Goal: Transaction & Acquisition: Purchase product/service

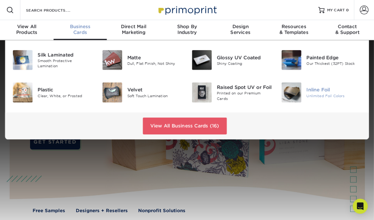
click at [296, 92] on img at bounding box center [292, 92] width 20 height 20
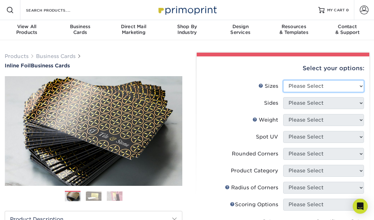
select select "2.00x3.00"
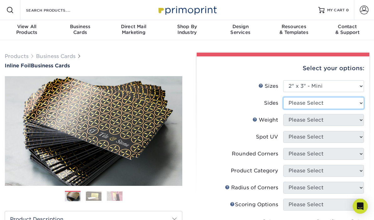
select select "e9e9dfb3-fba1-4d60-972c-fd9ca5904d33"
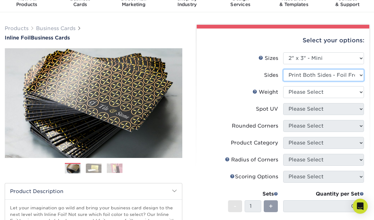
scroll to position [39, 0]
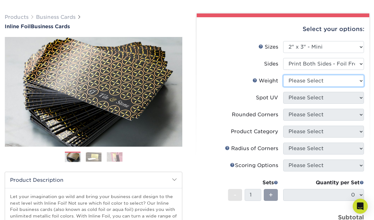
select select "16PT"
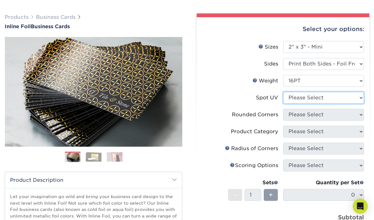
select select "0"
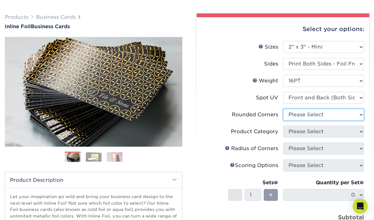
select select "7672df9e-0e0a-464d-8e1f-920c575e4da3"
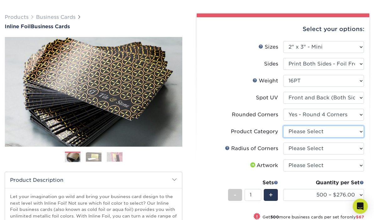
select select "3b5148f1-0588-4f88-a218-97bcfdce65c1"
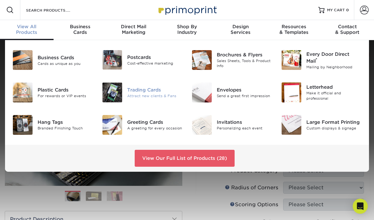
click at [132, 91] on div "Trading Cards" at bounding box center [154, 90] width 55 height 7
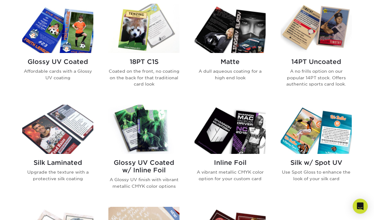
scroll to position [309, 0]
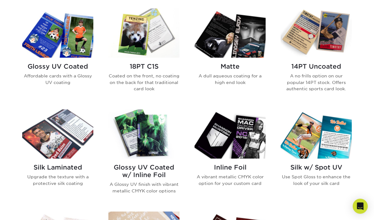
click at [149, 119] on img at bounding box center [144, 133] width 71 height 49
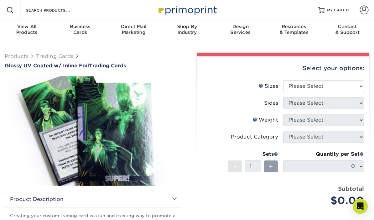
click at [282, 84] on label "Sizes Help Sizes" at bounding box center [242, 86] width 81 height 12
select select "2.50x3.50"
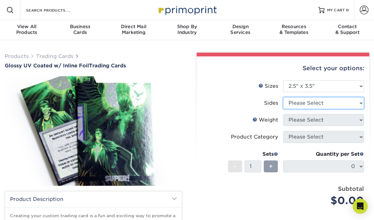
select select "e9e9dfb3-fba1-4d60-972c-fd9ca5904d33"
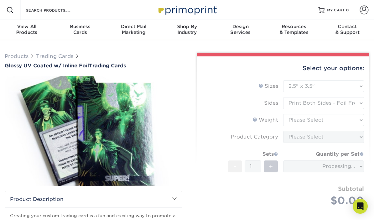
click at [317, 120] on form "Sizes Help Sizes Please Select 2.5" x 3.5" Sides Please Select 16PT - 1" at bounding box center [283, 150] width 163 height 141
click at [324, 119] on form "Sizes Help Sizes Please Select 2.5" x 3.5" Sides Please Select 16PT - 1" at bounding box center [283, 150] width 163 height 141
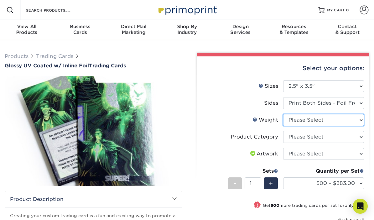
select select "16PT"
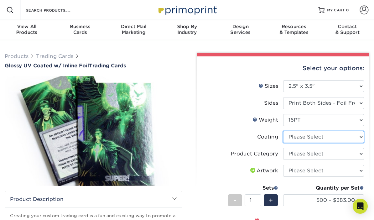
select select "ae367451-b2b8-45df-a344-0f05b6a12993"
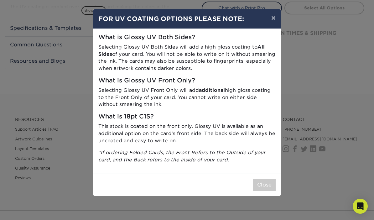
click at [265, 180] on button "Close" at bounding box center [264, 185] width 23 height 12
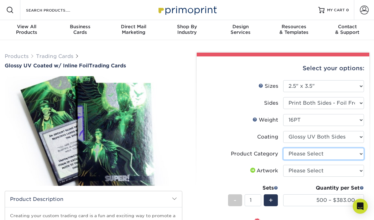
select select "c2f9bce9-36c2-409d-b101-c29d9d031e18"
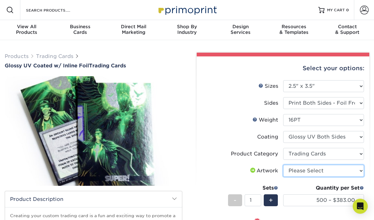
select select "upload"
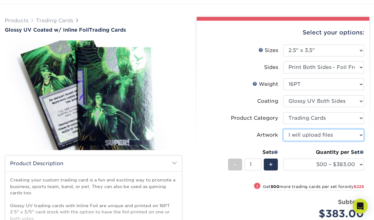
scroll to position [37, 0]
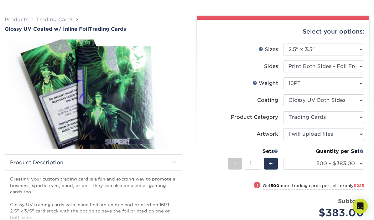
drag, startPoint x: 300, startPoint y: 165, endPoint x: 245, endPoint y: 130, distance: 65.0
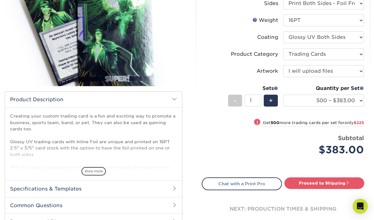
scroll to position [103, 0]
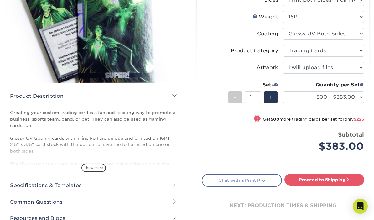
click at [243, 180] on link "Chat with a Print Pro" at bounding box center [242, 180] width 80 height 13
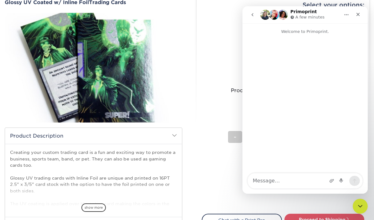
scroll to position [0, 0]
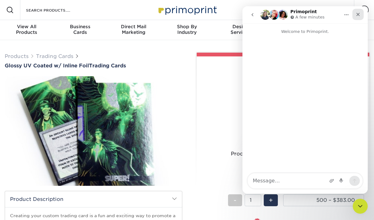
click at [356, 17] on div "Close" at bounding box center [358, 14] width 11 height 11
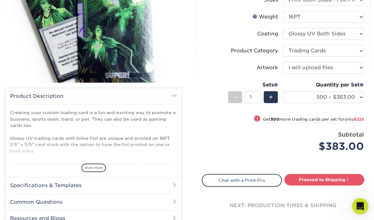
click at [358, 209] on icon "Open Intercom Messenger" at bounding box center [360, 205] width 10 height 10
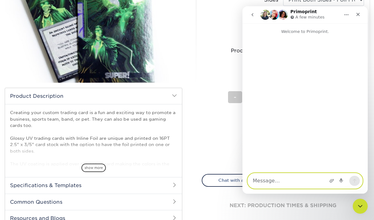
click at [283, 186] on textarea "Message…" at bounding box center [305, 180] width 115 height 15
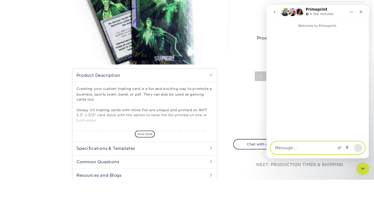
scroll to position [130, 0]
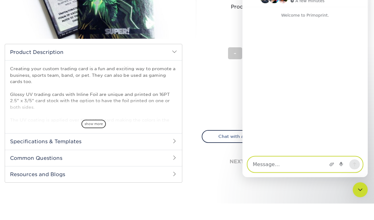
click at [283, 165] on textarea "Message…" at bounding box center [305, 164] width 115 height 15
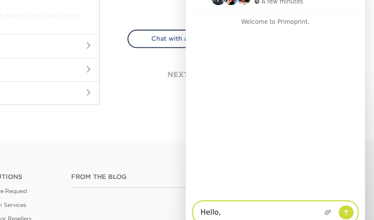
scroll to position [248, 0]
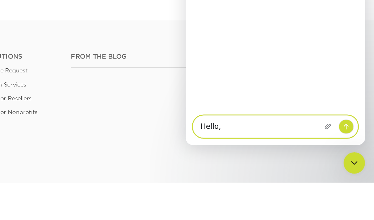
paste textarea "Hello, I am looking to make a custom trading card project and wanted to inquire…"
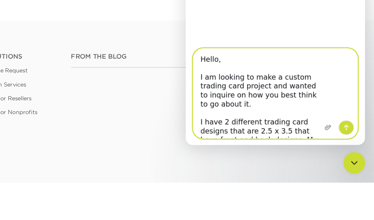
scroll to position [0, 0]
type textarea "Hello, I am looking to make a custom trading card project and wanted to inquire…"
drag, startPoint x: 296, startPoint y: 52, endPoint x: 296, endPoint y: 26, distance: 26.0
click at [296, 26] on div "Intercom messenger" at bounding box center [292, 28] width 25 height 63
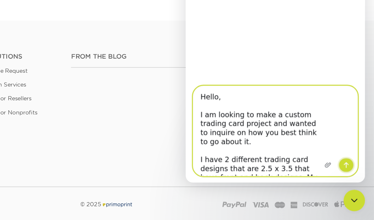
click at [299, 90] on icon "Send a message…" at bounding box center [297, 89] width 5 height 5
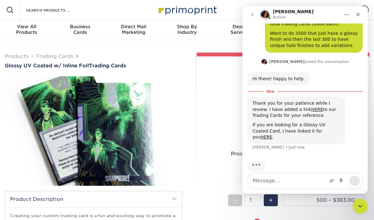
scroll to position [73, 0]
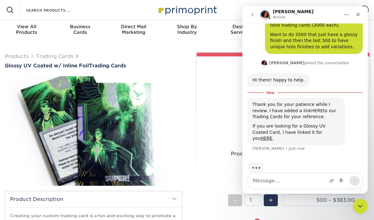
click at [311, 108] on link "HERE" at bounding box center [317, 110] width 12 height 5
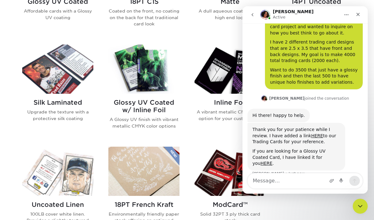
scroll to position [405, 0]
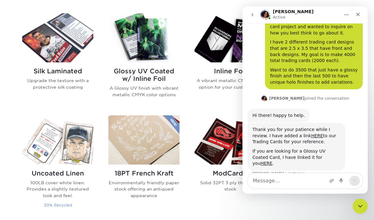
click at [70, 157] on img at bounding box center [57, 139] width 71 height 49
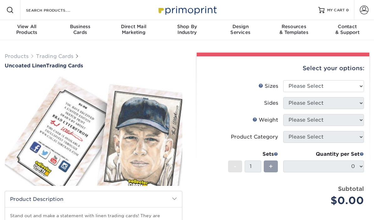
scroll to position [2, 0]
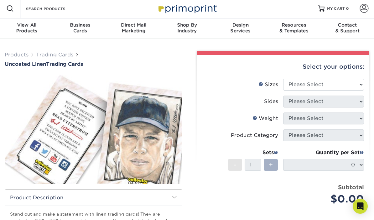
click at [271, 163] on span "+" at bounding box center [271, 164] width 4 height 9
click at [263, 166] on div "+" at bounding box center [270, 166] width 17 height 14
click at [267, 166] on div "+" at bounding box center [271, 165] width 14 height 12
select select "2.50x3.50"
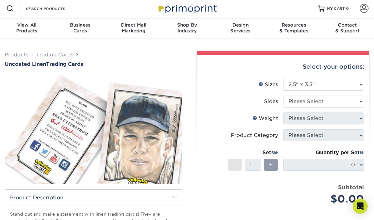
click at [312, 95] on li "Sizes Help Sizes Please Select 2.5" x 3.5"" at bounding box center [283, 87] width 162 height 17
select select "13abbda7-1d64-4f25-8bb2-c179b224825d"
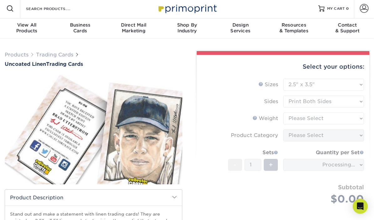
click at [315, 123] on form "Sizes Help Sizes Please Select 2.5" x 3.5" Sides Please Select 100LB -" at bounding box center [283, 149] width 163 height 141
click at [315, 120] on form "Sizes Help Sizes Please Select 2.5" x 3.5" Sides Please Select 100LB -" at bounding box center [283, 149] width 163 height 141
click at [317, 119] on form "Sizes Help Sizes Please Select 2.5" x 3.5" Sides Please Select 100LB -" at bounding box center [283, 149] width 163 height 141
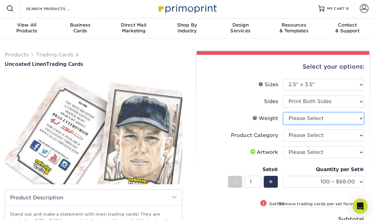
select select "100LB"
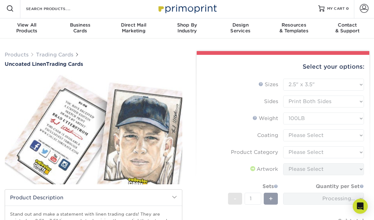
click at [307, 135] on form "Sizes Help Sizes Please Select 2.5" x 3.5" Sides Please Select 100LB -" at bounding box center [283, 166] width 163 height 175
click at [317, 135] on form "Sizes Help Sizes Please Select 2.5" x 3.5" Sides Please Select 100LB -" at bounding box center [283, 166] width 163 height 175
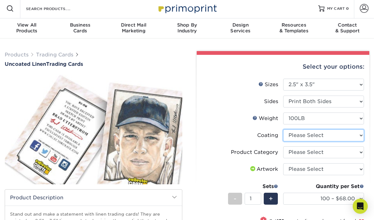
select select "3e7618de-abca-4bda-9f97-8b9129e913d8"
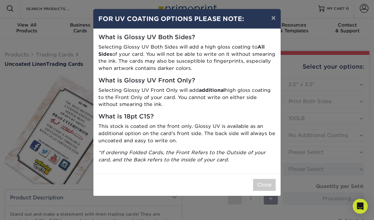
click at [264, 179] on button "Close" at bounding box center [264, 185] width 23 height 12
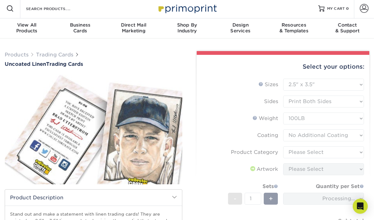
click at [309, 148] on form "Sizes Help Sizes Please Select 2.5" x 3.5" Sides Please Select 100LB -" at bounding box center [283, 166] width 163 height 175
click at [309, 152] on form "Sizes Help Sizes Please Select 2.5" x 3.5" Sides Please Select 100LB -" at bounding box center [283, 166] width 163 height 175
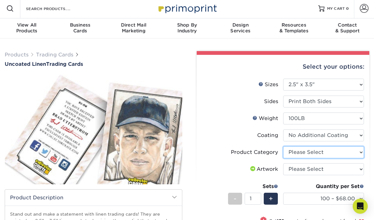
select select "c2f9bce9-36c2-409d-b101-c29d9d031e18"
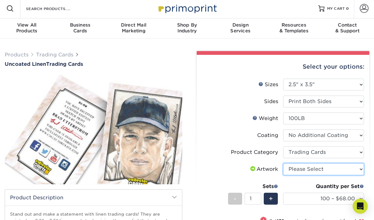
select select "upload"
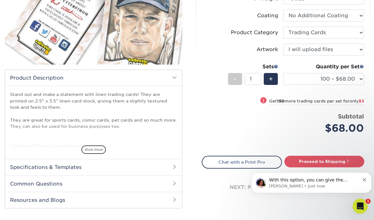
scroll to position [146, 0]
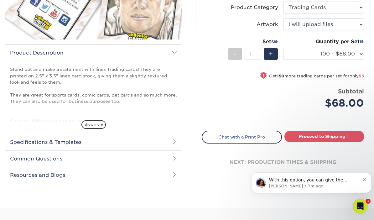
drag, startPoint x: 373, startPoint y: 281, endPoint x: 305, endPoint y: 178, distance: 122.6
click at [305, 178] on span "With this option, you can give the illusion of a holographic image. I have link…" at bounding box center [313, 189] width 89 height 24
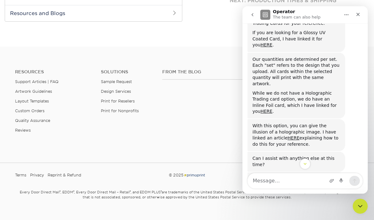
scroll to position [156, 0]
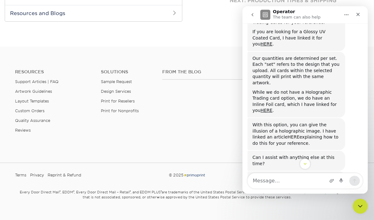
click at [288, 135] on link "HERE" at bounding box center [294, 137] width 12 height 5
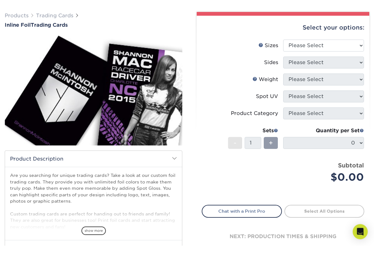
scroll to position [24, 0]
select select "2.50x3.50"
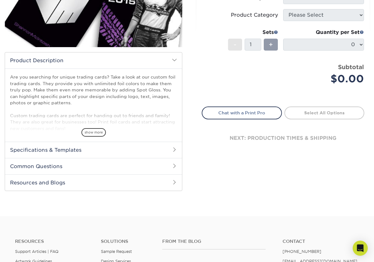
scroll to position [0, 0]
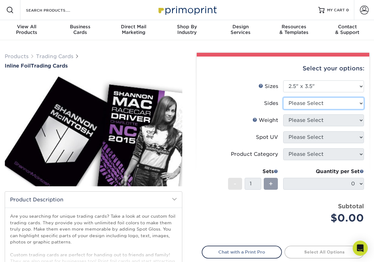
select select "e9e9dfb3-fba1-4d60-972c-fd9ca5904d33"
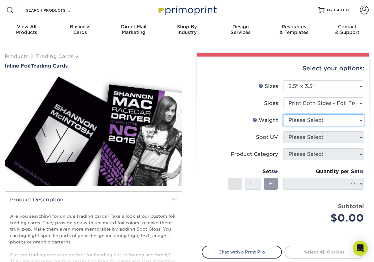
select select "16PT"
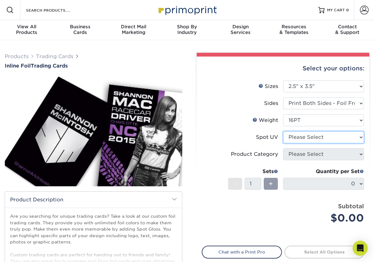
select select "0"
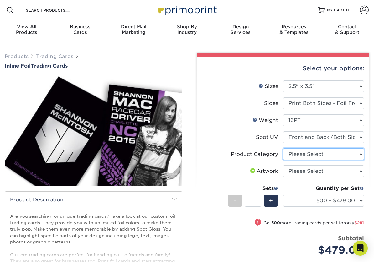
select select "c2f9bce9-36c2-409d-b101-c29d9d031e18"
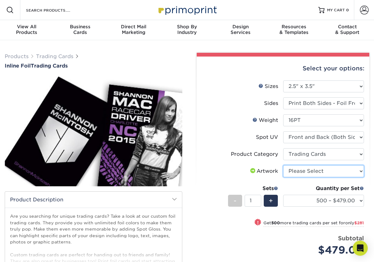
select select "upload"
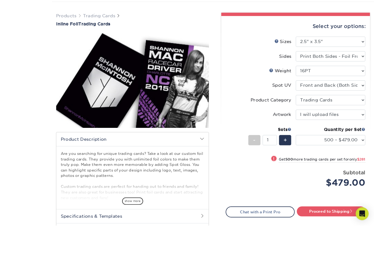
scroll to position [83, 0]
